Goal: Check status: Check status

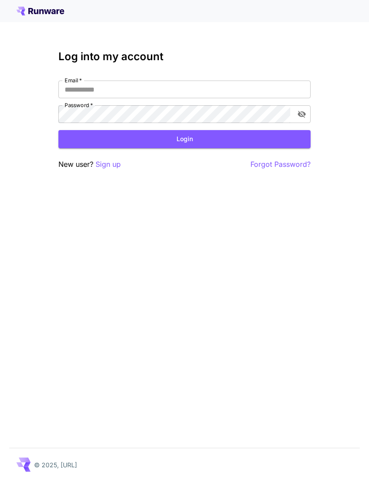
click at [202, 88] on input "Email   *" at bounding box center [184, 90] width 252 height 18
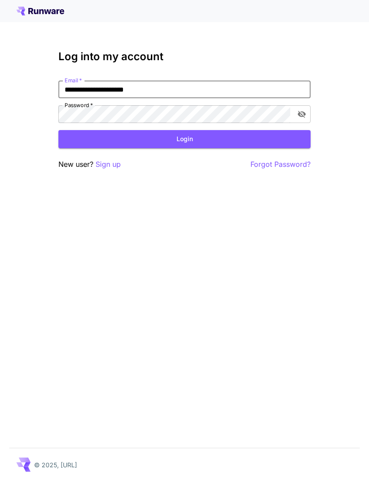
type input "**********"
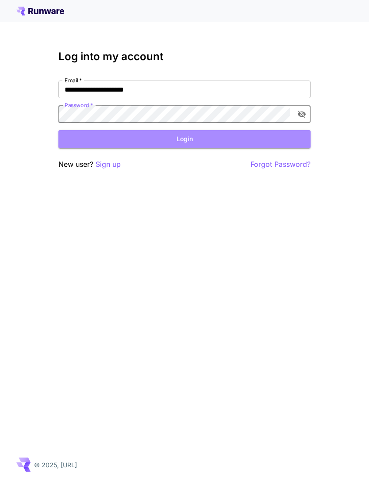
click at [208, 139] on button "Login" at bounding box center [184, 139] width 252 height 18
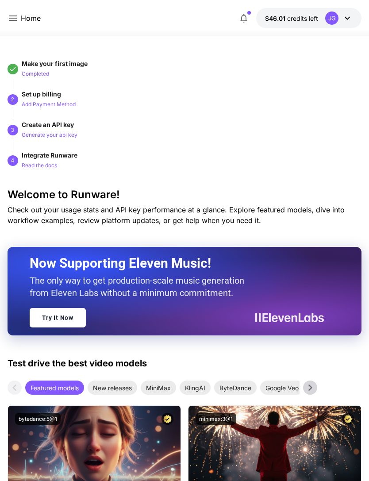
click at [16, 17] on icon at bounding box center [13, 18] width 11 height 11
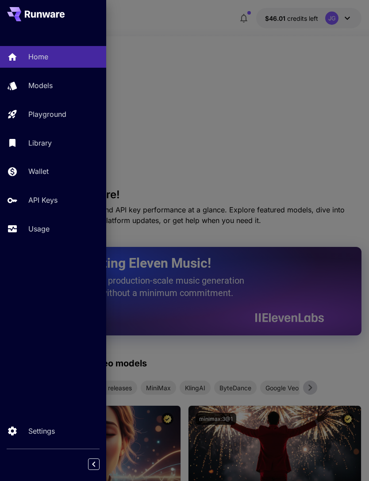
click at [45, 225] on p "Usage" at bounding box center [38, 229] width 21 height 11
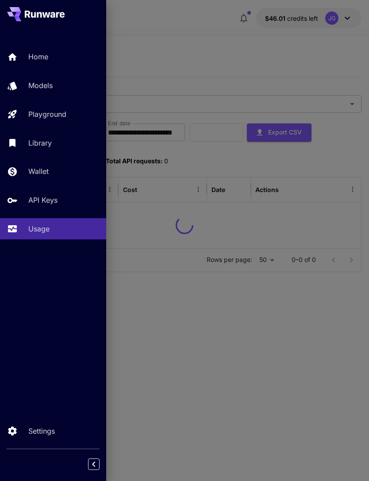
click at [232, 60] on div at bounding box center [184, 240] width 369 height 481
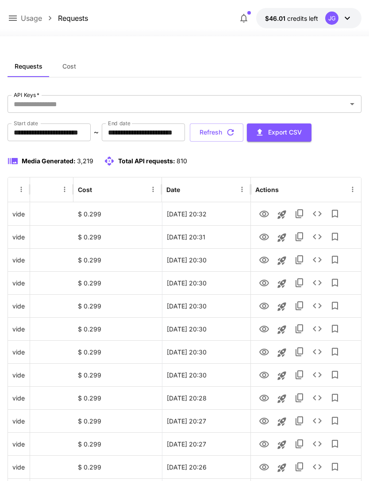
scroll to position [0, 45]
click at [259, 216] on icon "View" at bounding box center [264, 214] width 11 height 11
click at [265, 237] on icon "View" at bounding box center [264, 237] width 10 height 7
click at [266, 212] on icon "View" at bounding box center [264, 214] width 11 height 11
click at [263, 255] on icon "View" at bounding box center [264, 260] width 11 height 11
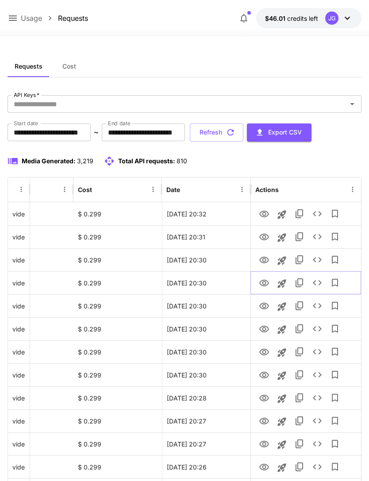
click at [264, 280] on icon "View" at bounding box center [264, 283] width 10 height 7
